Goal: Transaction & Acquisition: Subscribe to service/newsletter

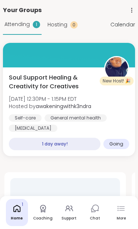
click at [120, 209] on icon at bounding box center [122, 209] width 6 height 1
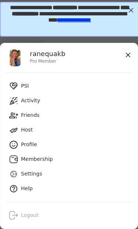
click at [85, 161] on link "Membership" at bounding box center [68, 159] width 125 height 15
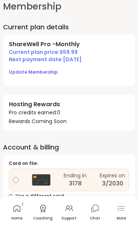
scroll to position [7, 0]
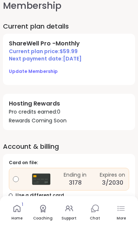
click at [17, 73] on span "Update Membership" at bounding box center [33, 71] width 49 height 6
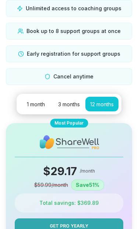
scroll to position [89, 0]
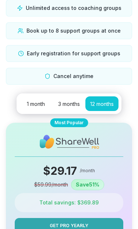
click at [43, 218] on button "Get Pro Yearly" at bounding box center [69, 225] width 108 height 15
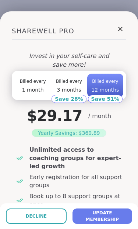
scroll to position [0, 0]
click at [128, 27] on div "SHAREWELL PRO Invest in your self-care and save more! Billed every 1 month Bill…" at bounding box center [69, 211] width 126 height 388
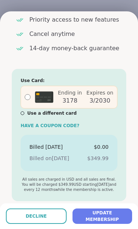
scroll to position [197, 0]
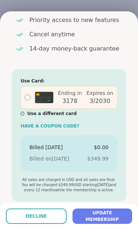
click at [121, 216] on span "UPDATE MEMBERSHIP" at bounding box center [102, 216] width 54 height 13
